Goal: Check status: Check status

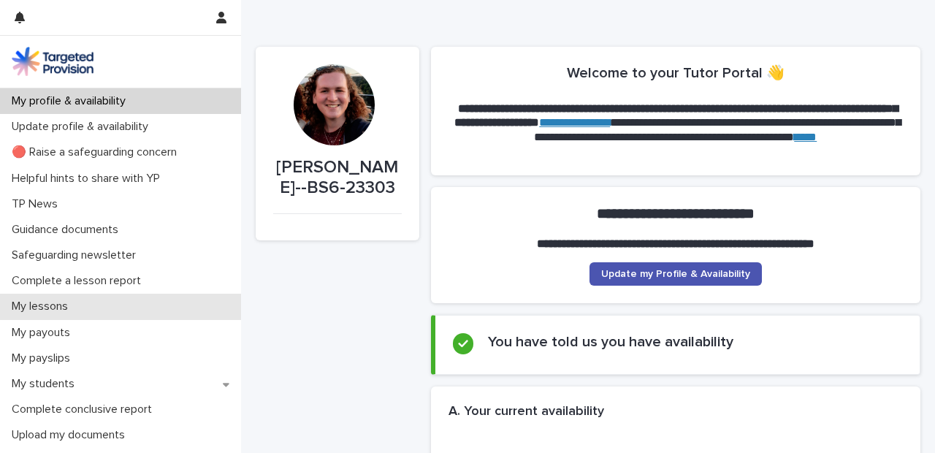
click at [96, 305] on div "My lessons" at bounding box center [120, 307] width 241 height 26
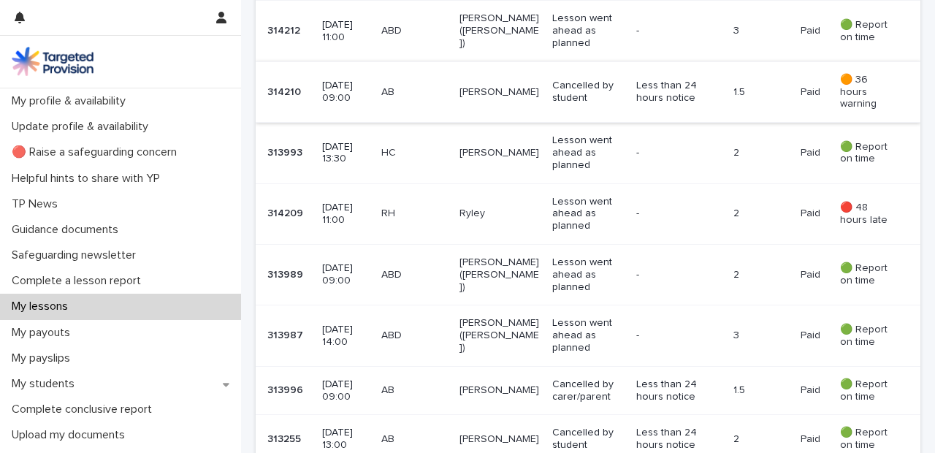
scroll to position [489, 0]
click at [556, 256] on p "Lesson went ahead as planned" at bounding box center [588, 274] width 72 height 37
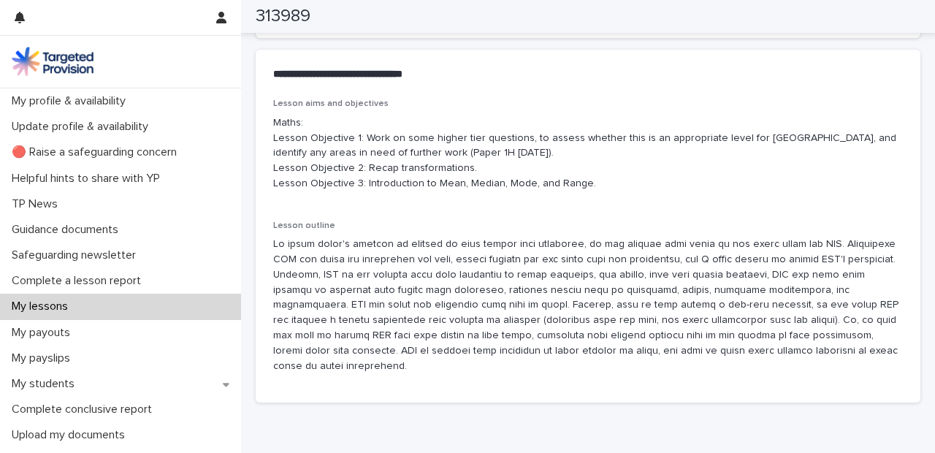
scroll to position [891, 0]
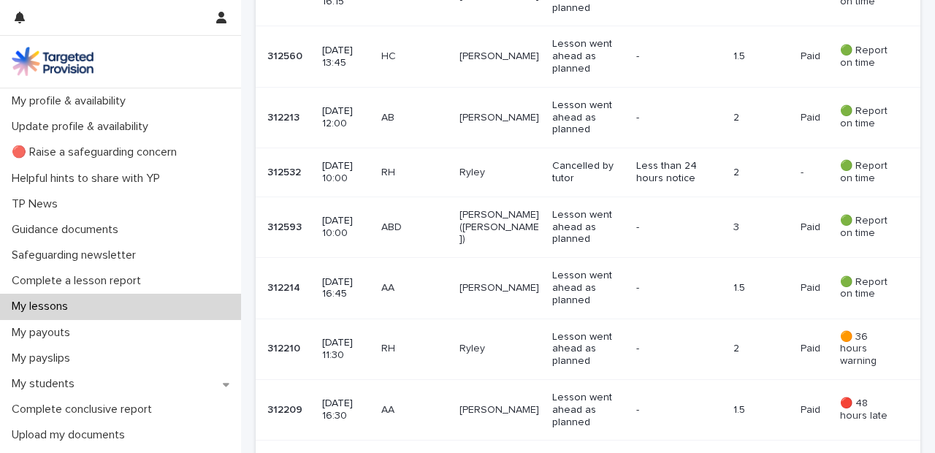
scroll to position [1102, 0]
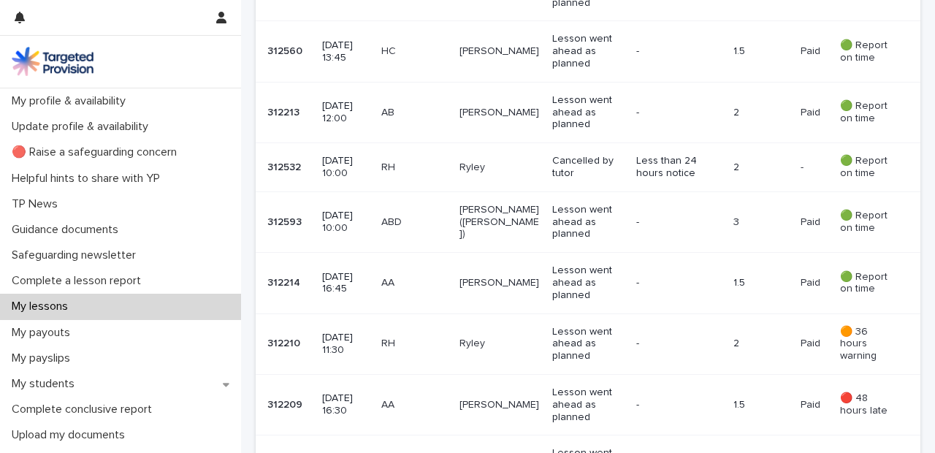
click at [539, 191] on td "[PERSON_NAME] ([PERSON_NAME])" at bounding box center [500, 221] width 93 height 61
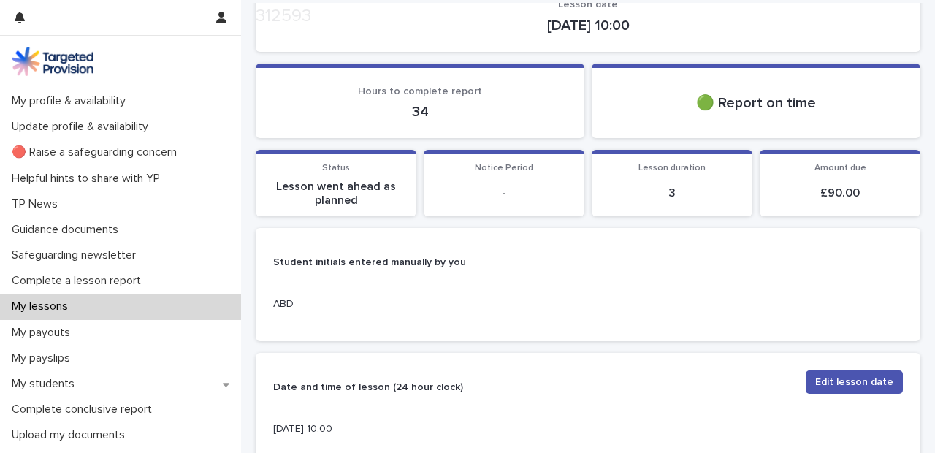
scroll to position [471, 0]
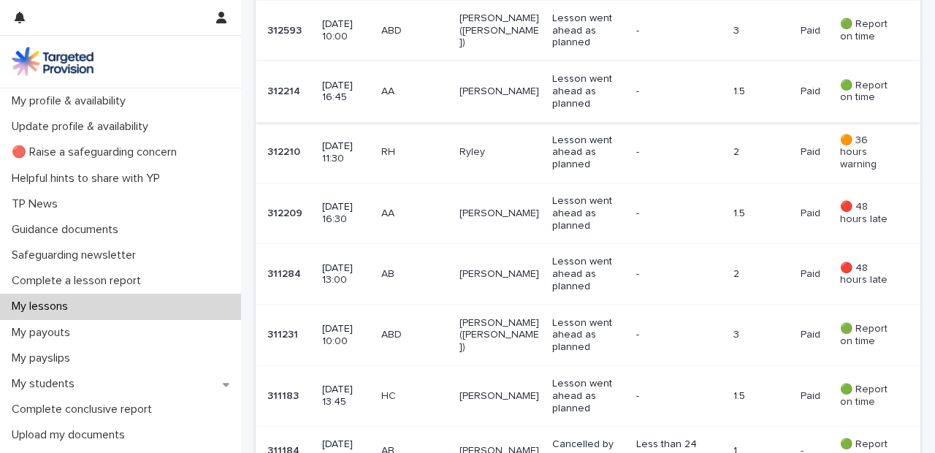
scroll to position [1295, 0]
click at [519, 316] on p "[PERSON_NAME] ([PERSON_NAME])" at bounding box center [500, 334] width 81 height 37
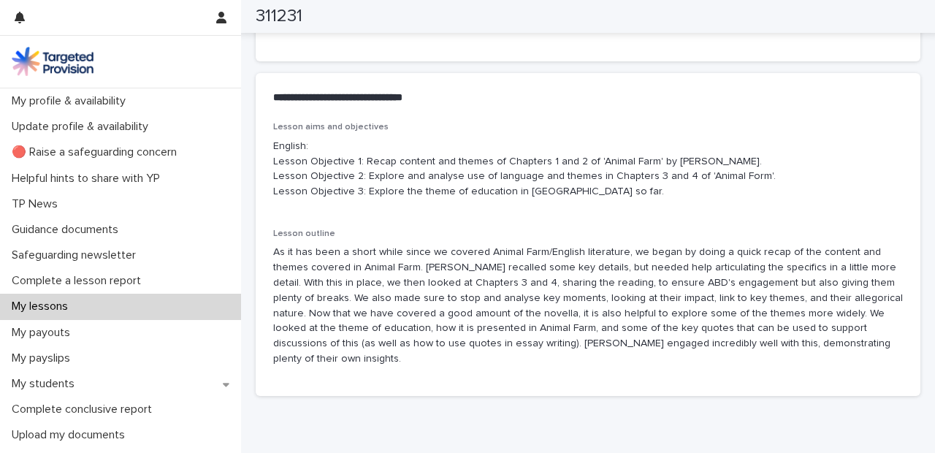
scroll to position [808, 0]
